Goal: Find specific page/section: Find specific page/section

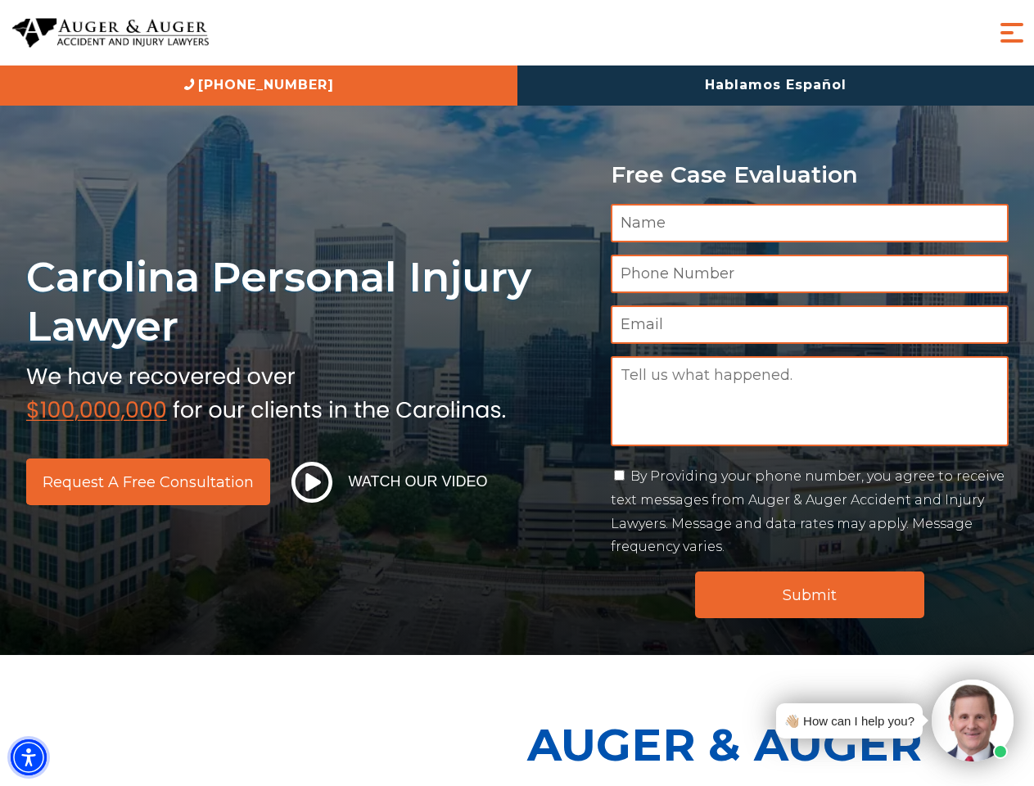
click at [29, 758] on img "Accessibility Menu" at bounding box center [29, 758] width 36 height 36
